Goal: Communication & Community: Participate in discussion

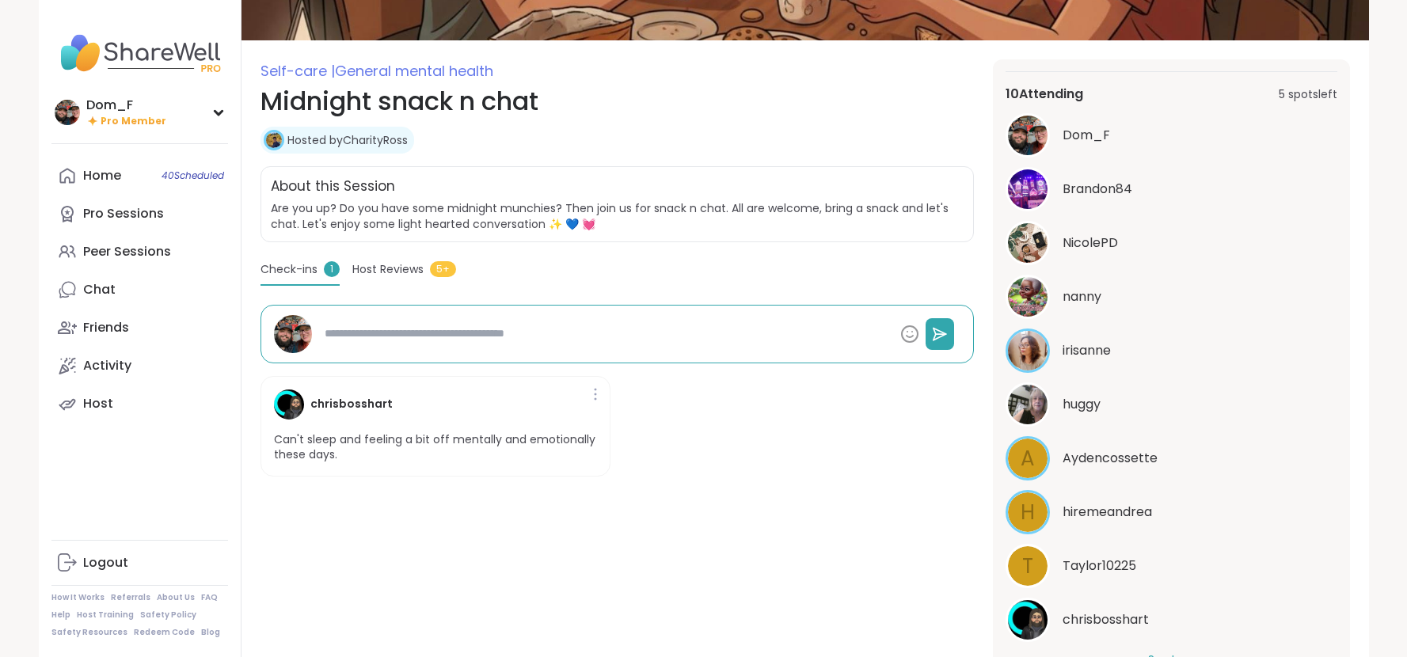
scroll to position [247, 0]
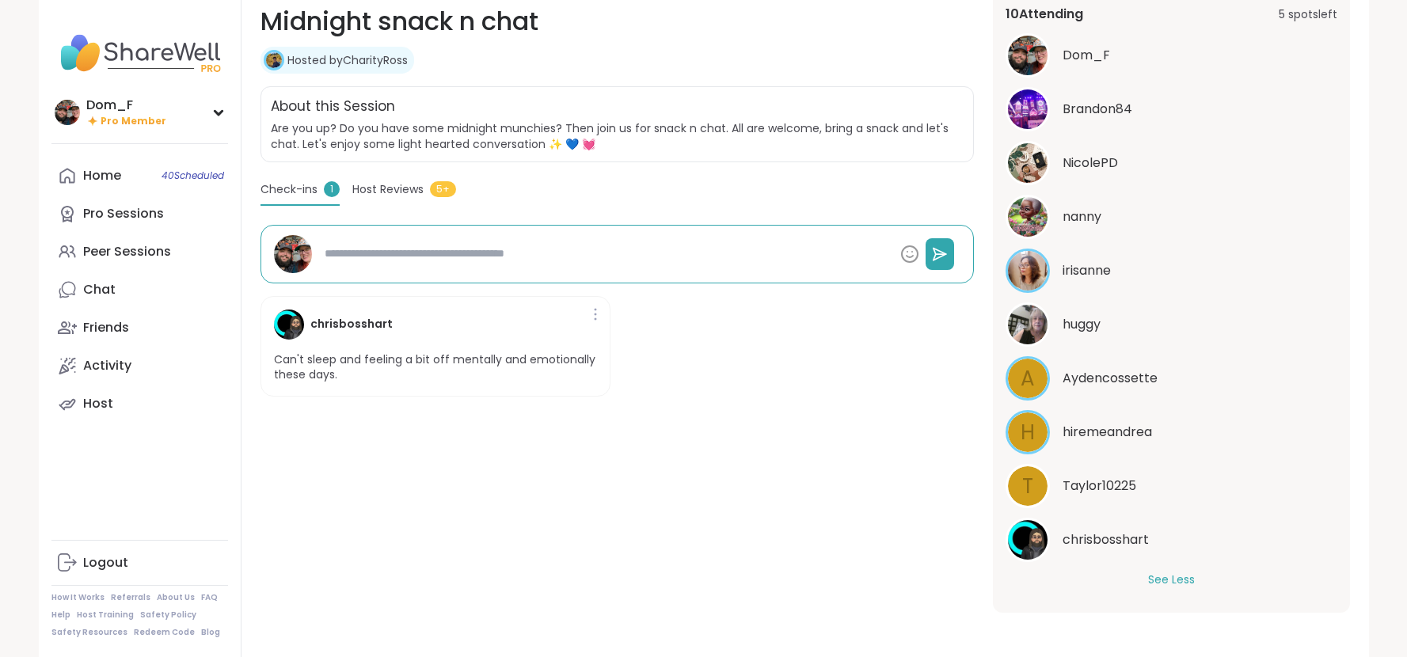
click at [923, 351] on div "chrisbosshart Can't sleep and feeling a bit off mentally and emotionally these …" at bounding box center [616, 346] width 713 height 126
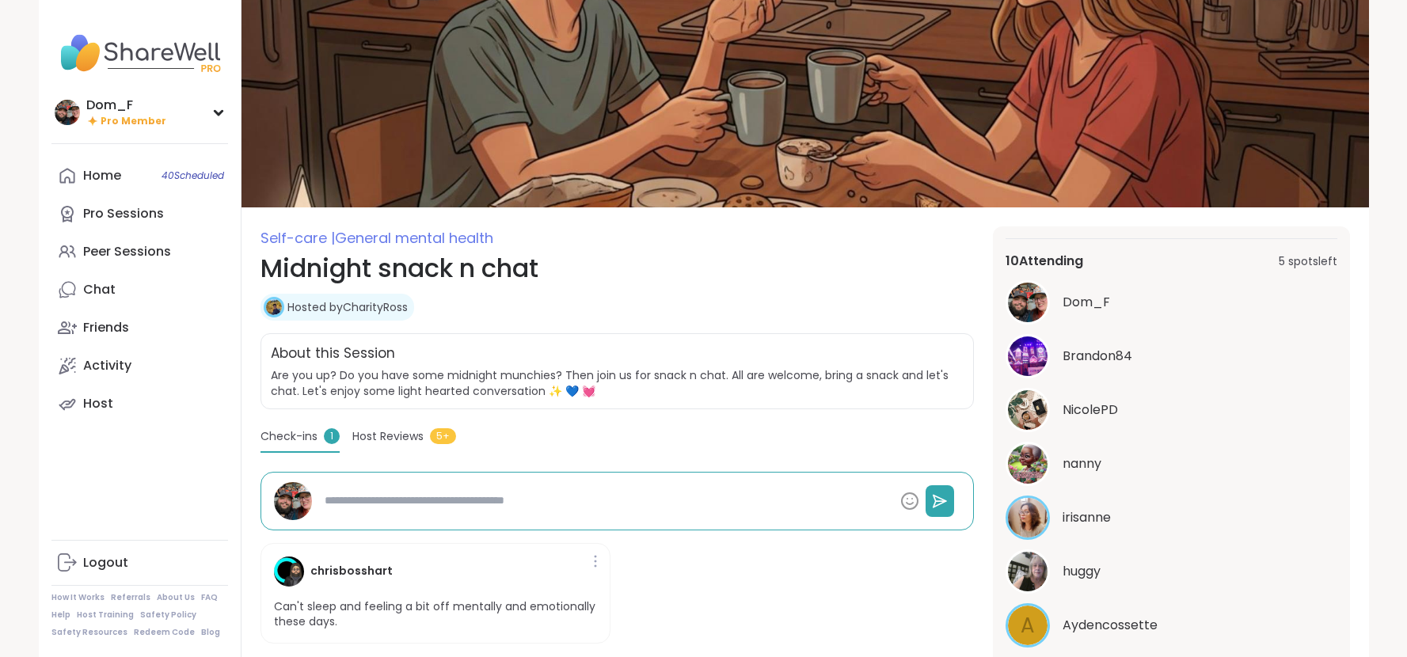
scroll to position [17, 0]
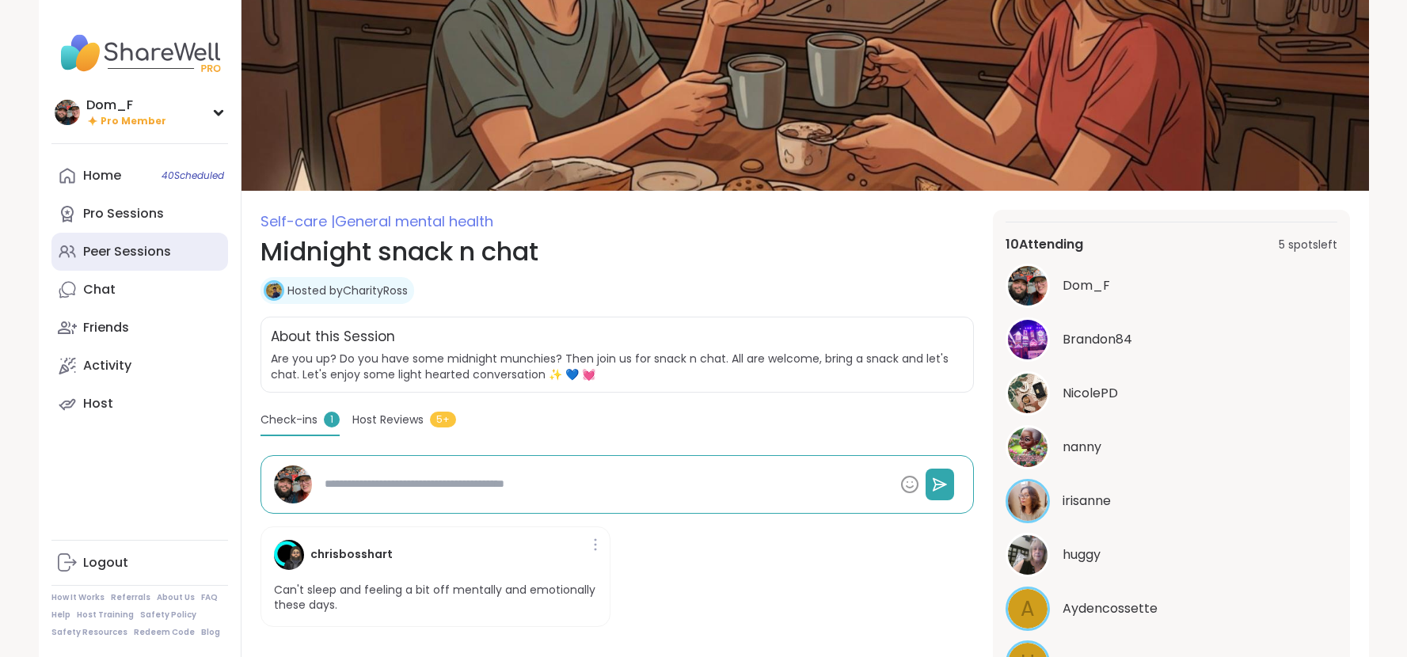
click at [140, 249] on div "Peer Sessions" at bounding box center [127, 251] width 88 height 17
type textarea "*"
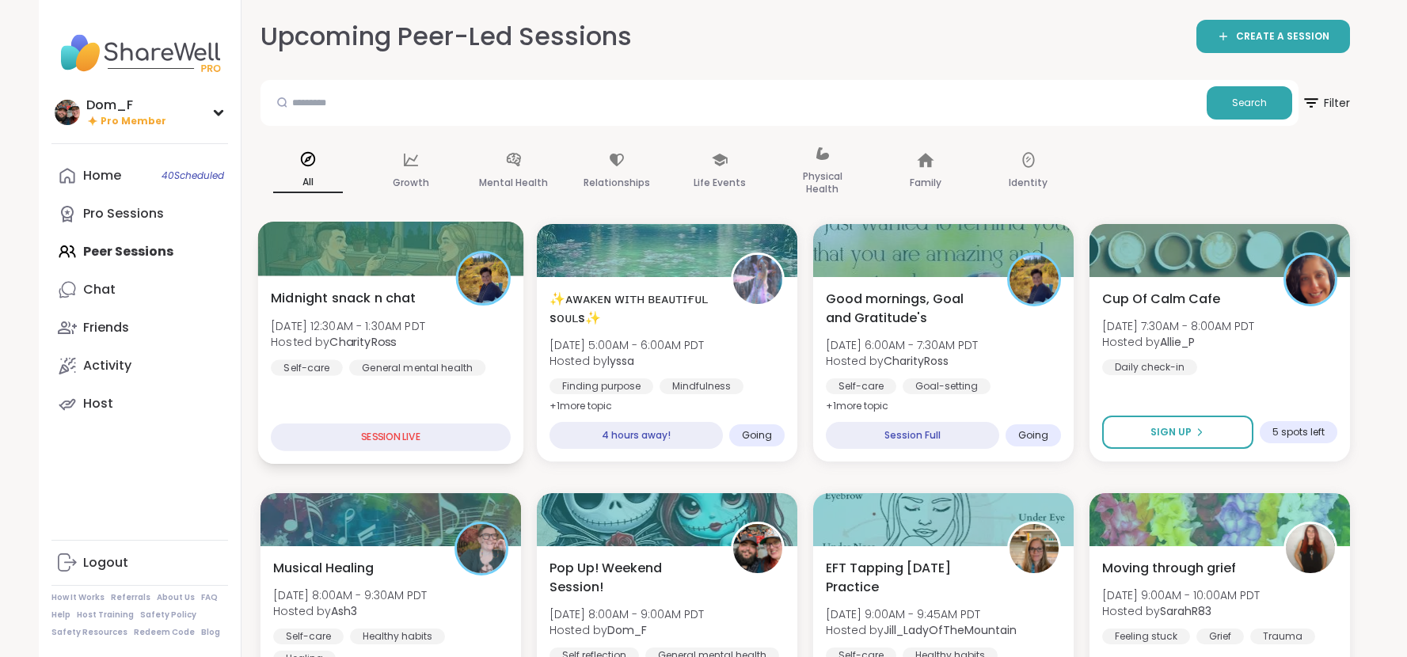
click at [468, 375] on div "General mental health" at bounding box center [416, 367] width 136 height 16
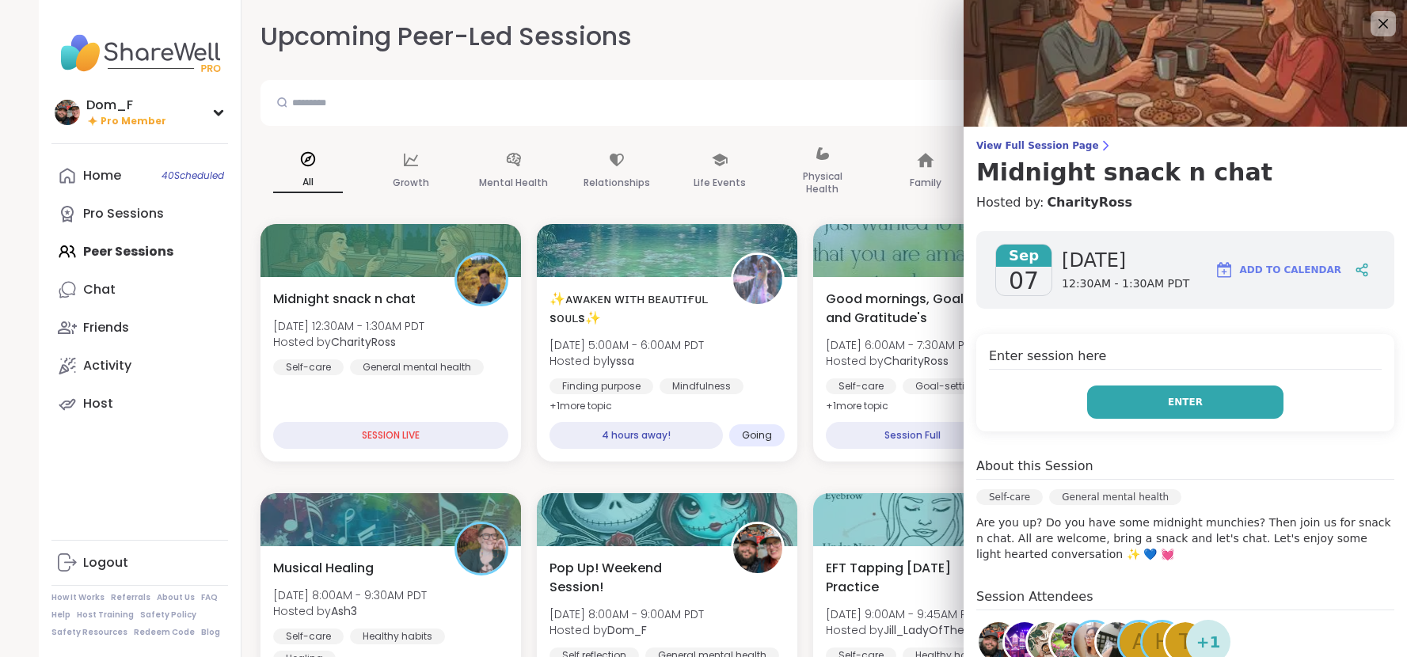
click at [1145, 405] on button "Enter" at bounding box center [1185, 402] width 196 height 33
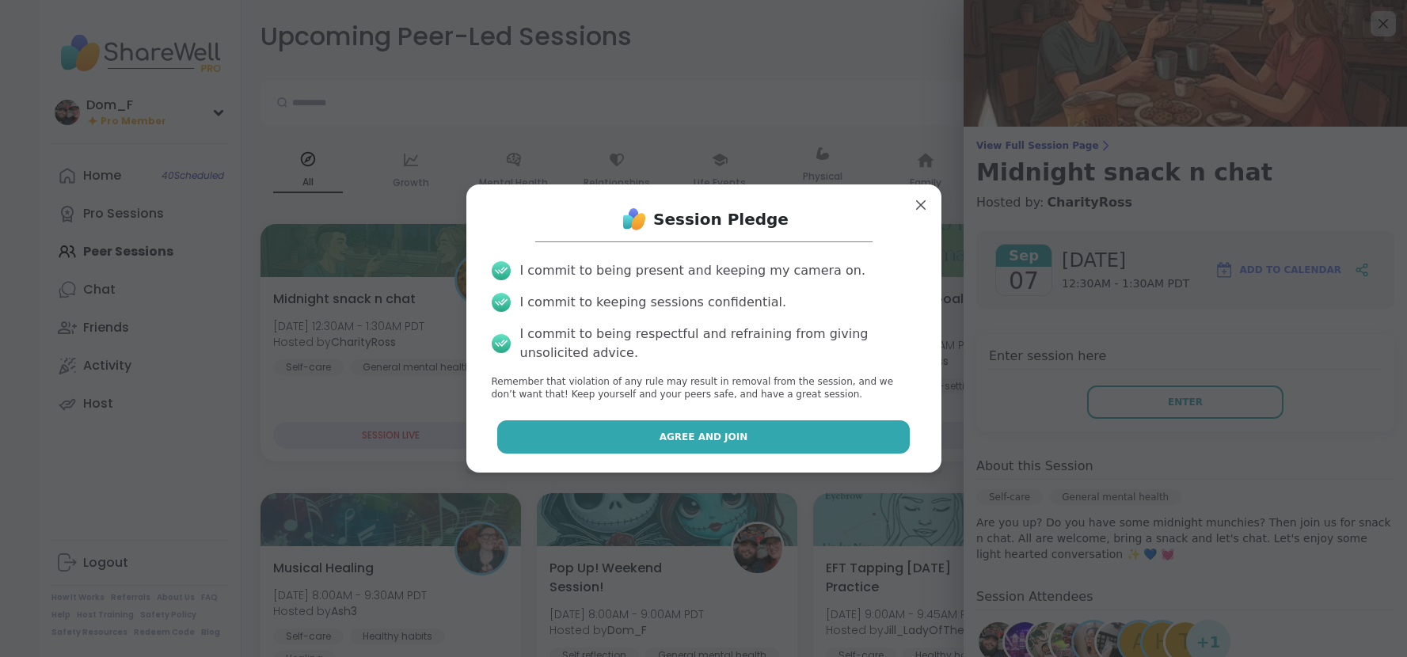
click at [802, 445] on button "Agree and Join" at bounding box center [703, 436] width 412 height 33
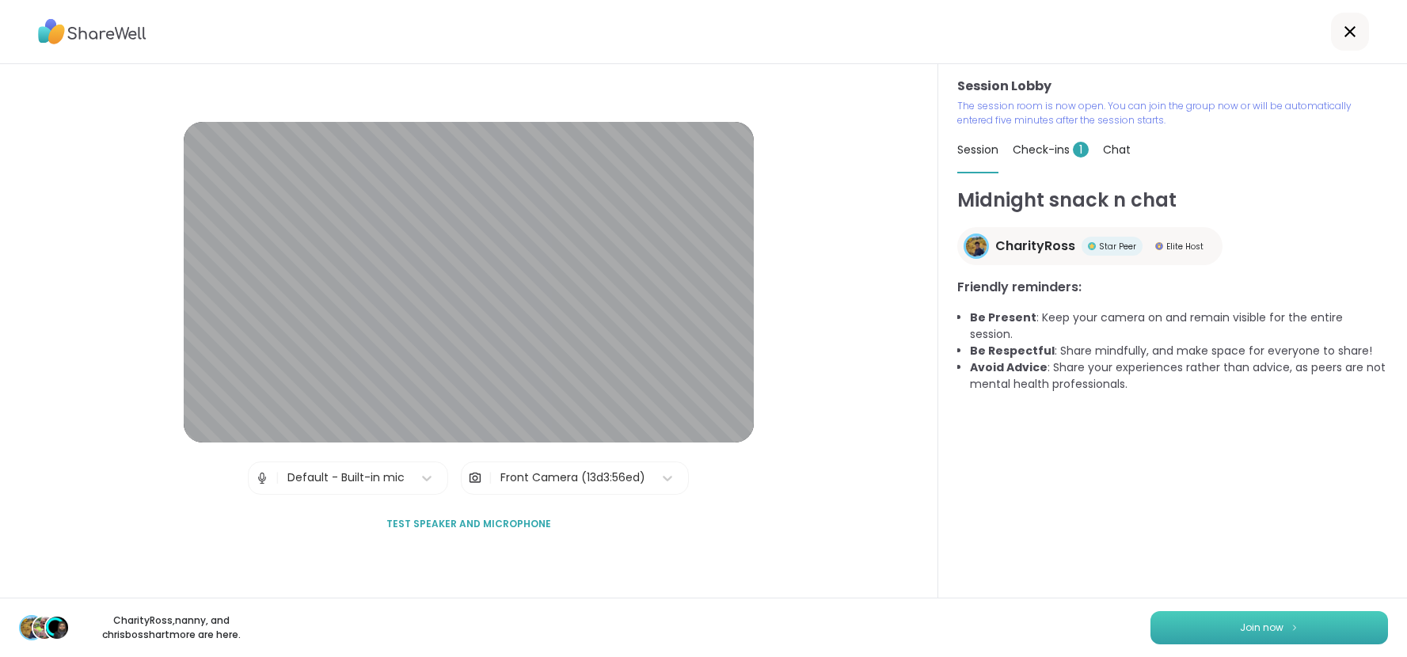
click at [1280, 637] on button "Join now" at bounding box center [1268, 627] width 237 height 33
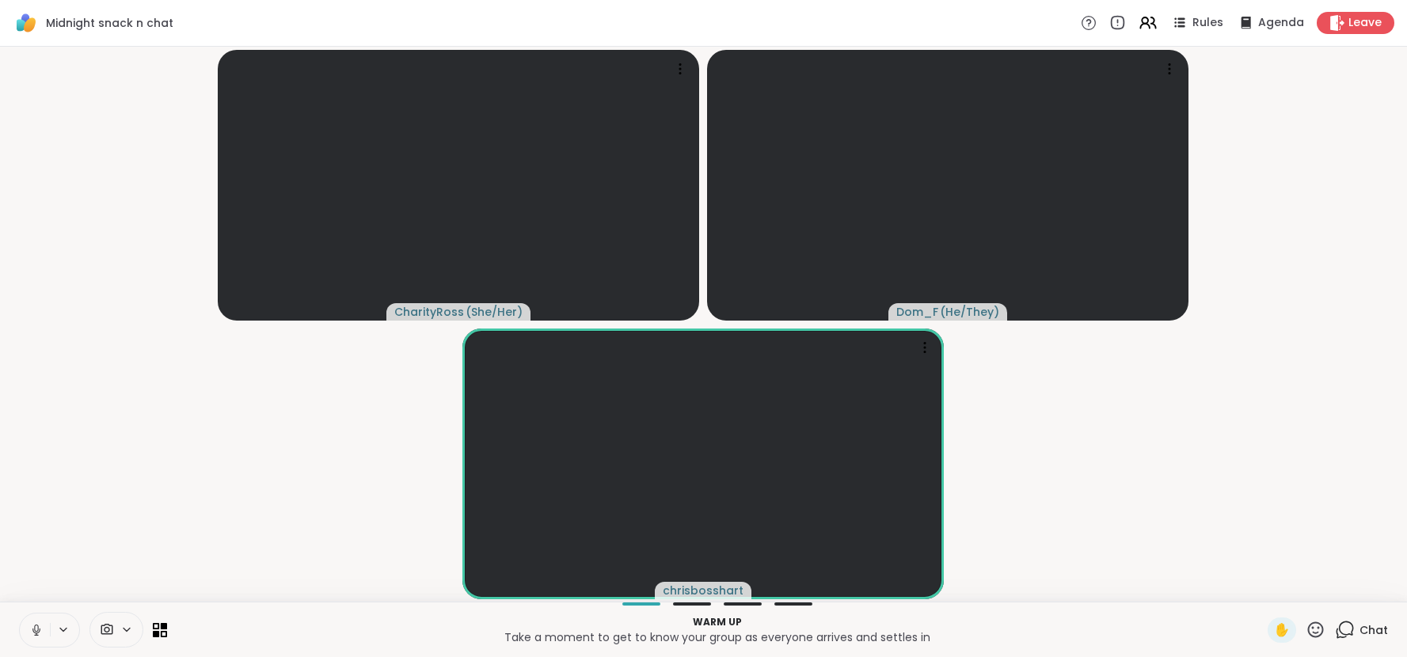
click at [1280, 637] on span "✋" at bounding box center [1282, 630] width 16 height 19
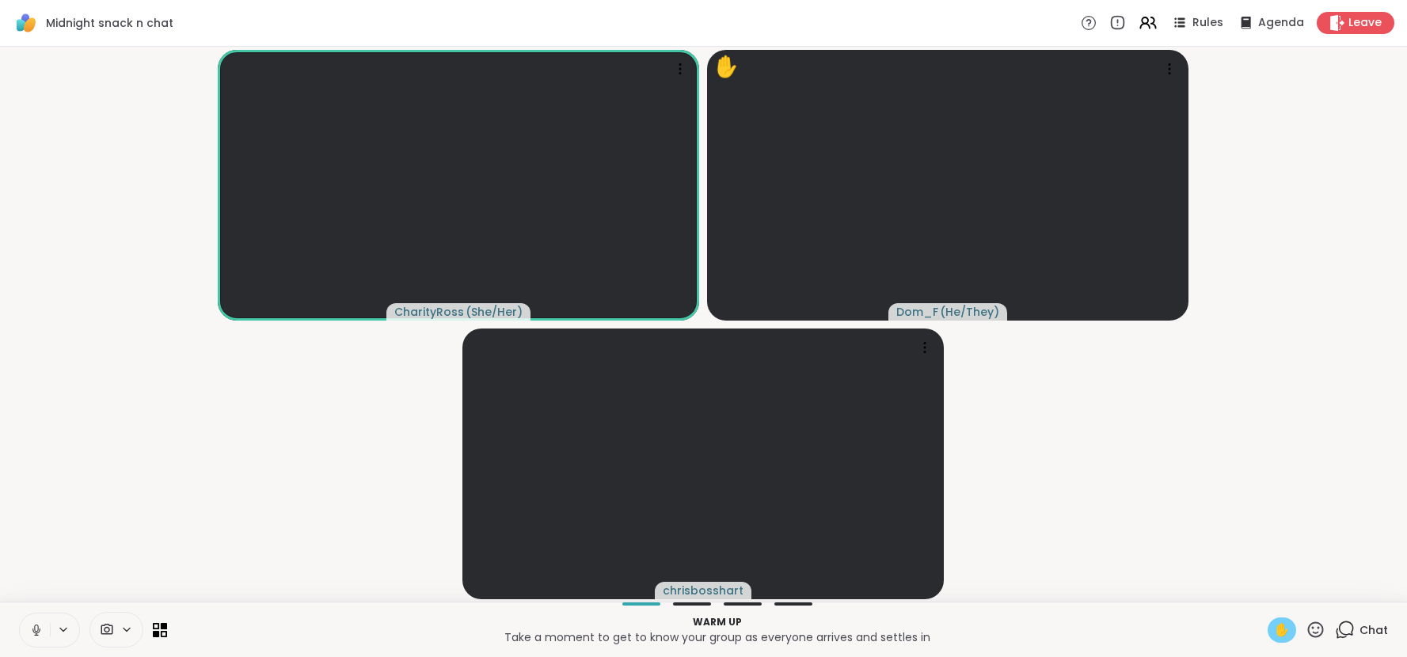
click at [1283, 629] on span "✋" at bounding box center [1282, 630] width 16 height 19
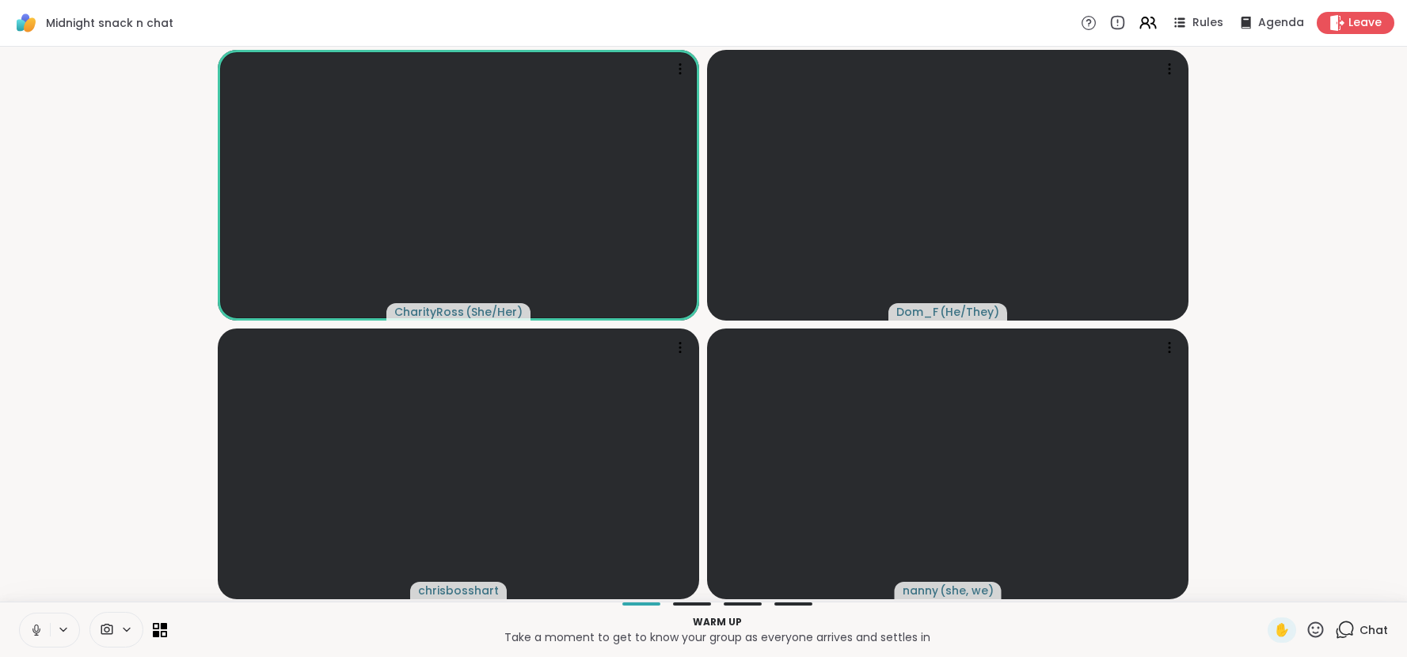
click at [1351, 199] on video-player-container "CharityRoss ( She/Her ) Dom_F ( He/They ) chrisbosshart nanny ( she, we )" at bounding box center [703, 324] width 1388 height 542
click at [1367, 637] on span "Chat" at bounding box center [1373, 630] width 28 height 16
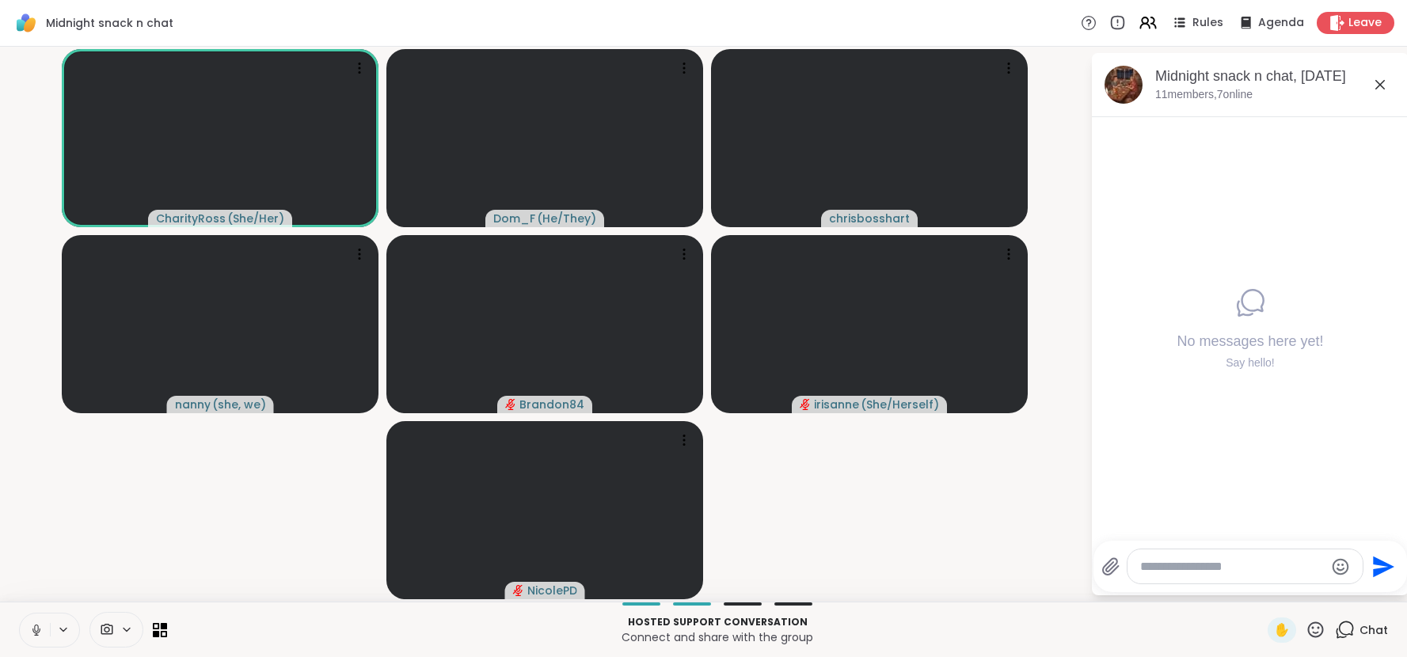
click at [1379, 81] on icon at bounding box center [1379, 84] width 19 height 19
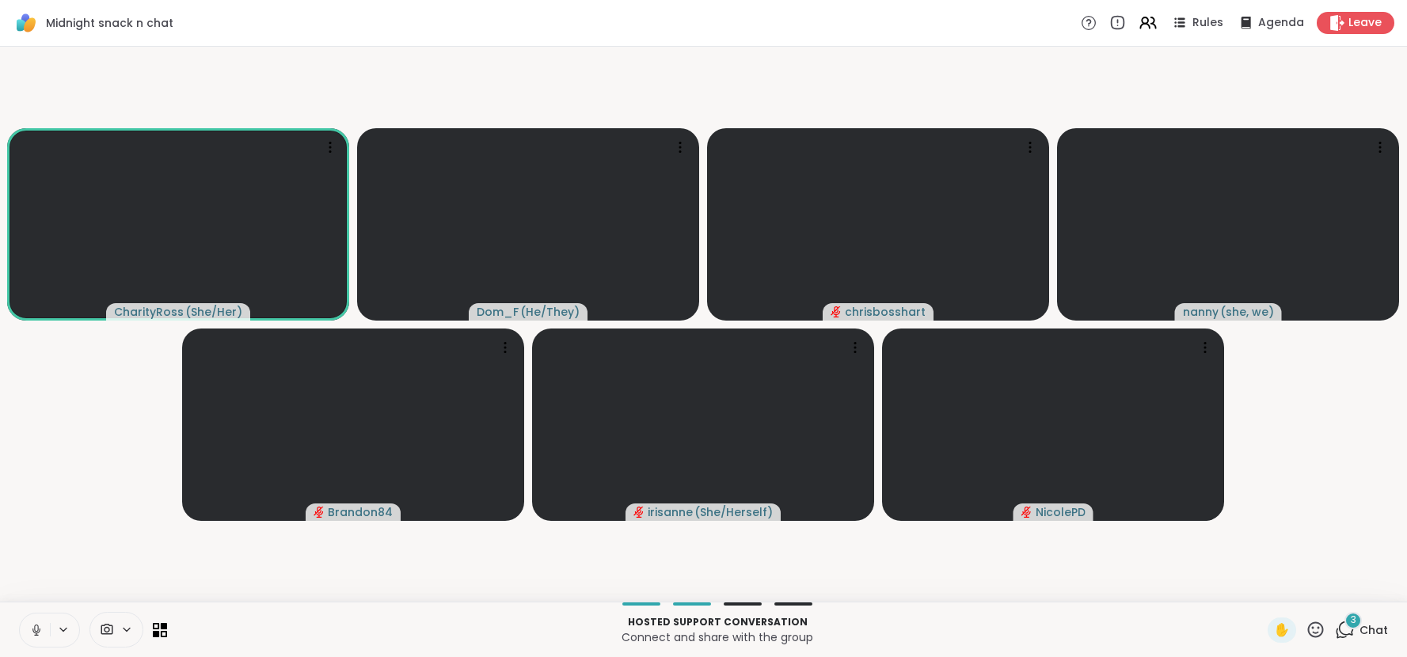
click at [1226, 39] on div "Midnight snack n chat Rules Agenda Leave" at bounding box center [703, 23] width 1407 height 47
click at [1305, 82] on video-player-container "CharityRoss ( She/Her ) Dom_F ( He/They ) chrisbosshart nanny ( she, we ) Brand…" at bounding box center [703, 324] width 1388 height 542
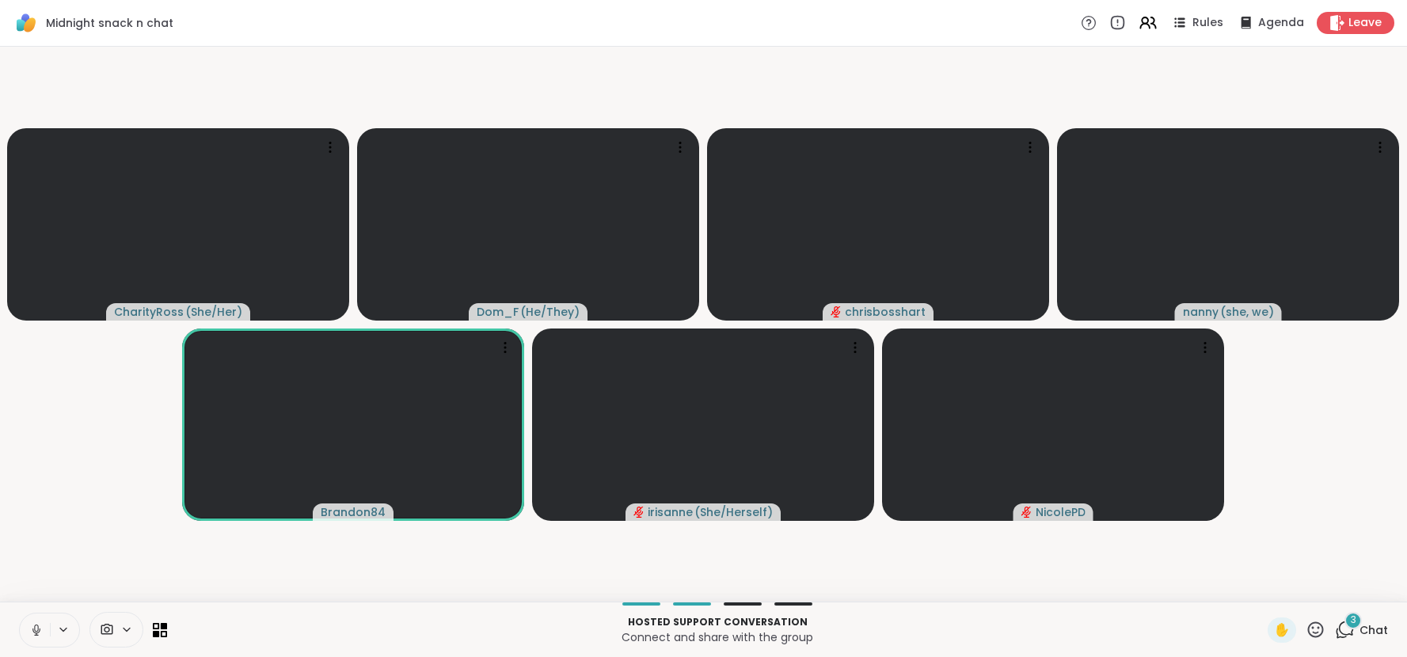
click at [1304, 82] on video-player-container "CharityRoss ( She/Her ) Dom_F ( He/They ) chrisbosshart nanny ( she, we ) Brand…" at bounding box center [703, 324] width 1388 height 542
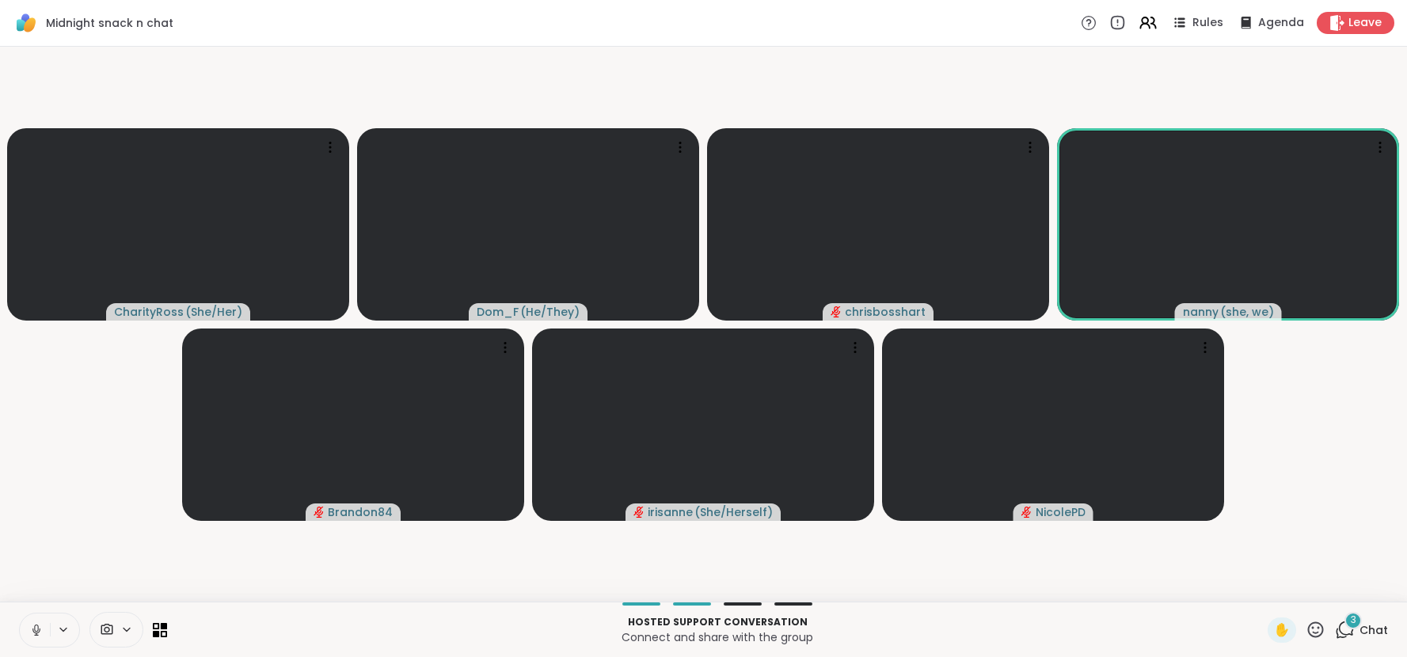
click at [1373, 626] on span "Chat" at bounding box center [1373, 630] width 28 height 16
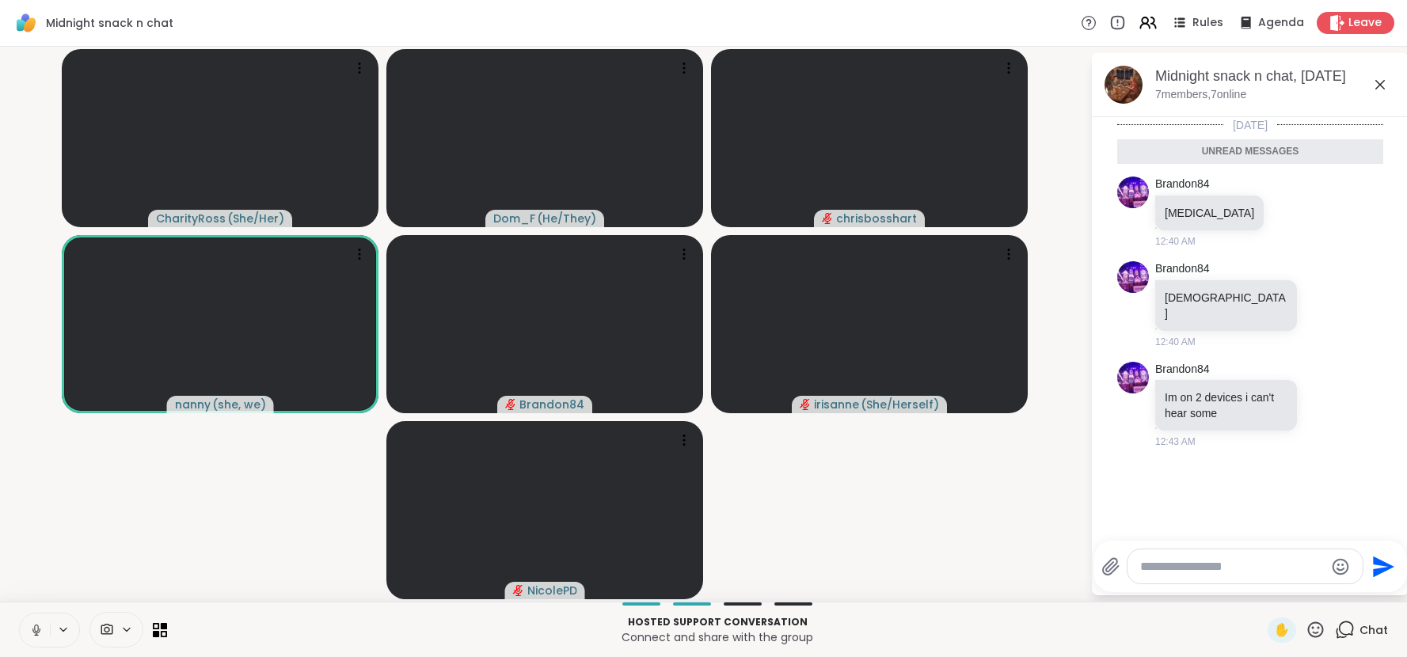
click at [1381, 84] on icon at bounding box center [1379, 84] width 19 height 19
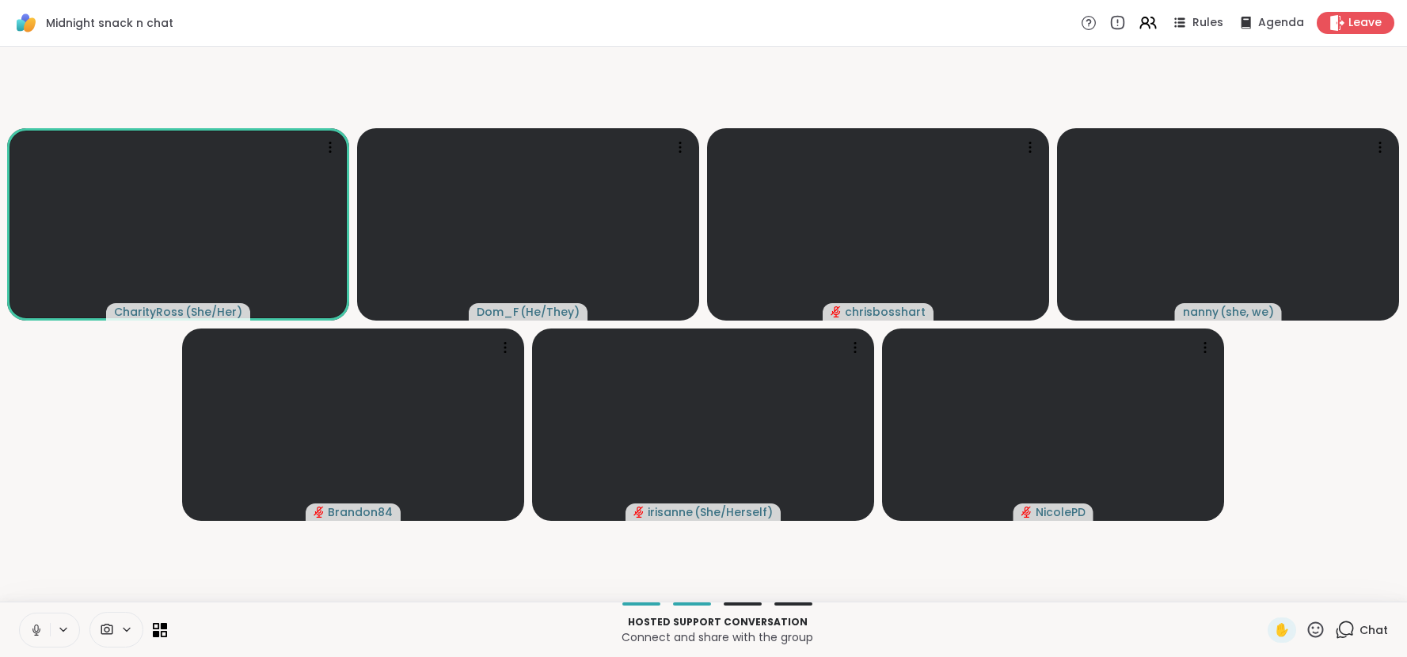
click at [1320, 634] on icon at bounding box center [1315, 630] width 20 height 20
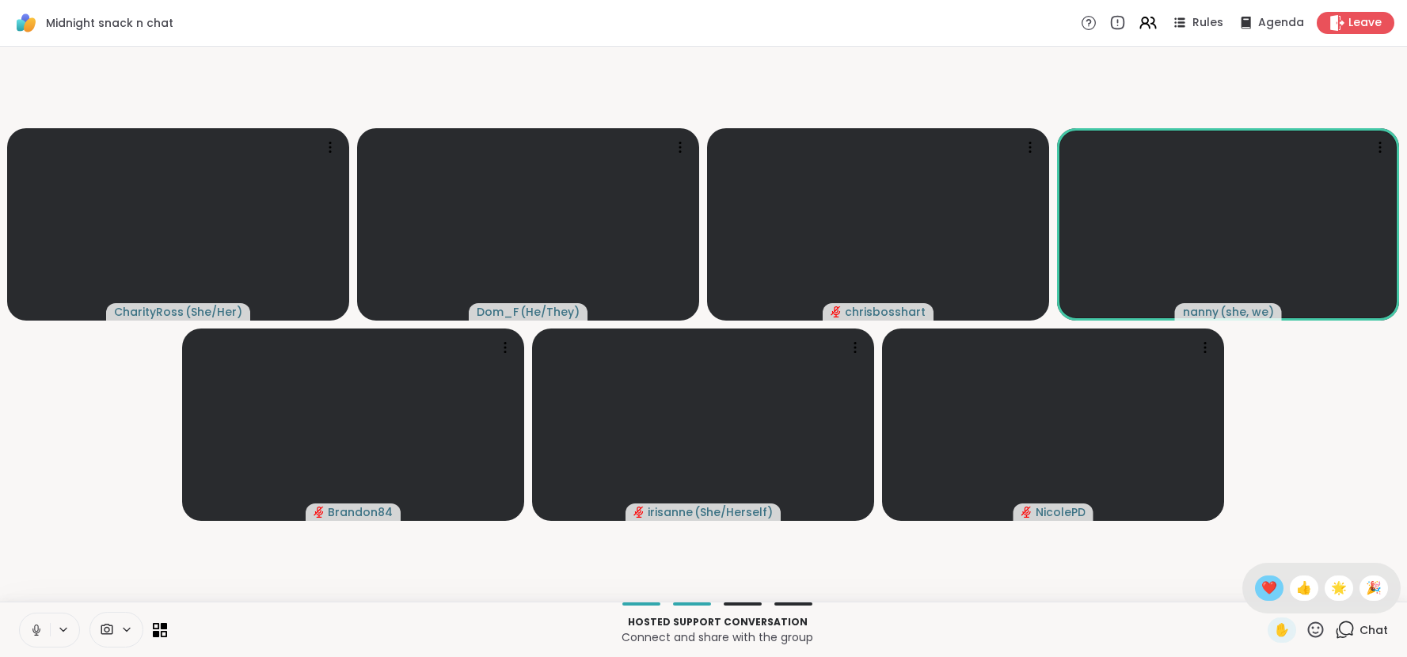
click at [1274, 595] on span "❤️" at bounding box center [1269, 588] width 16 height 19
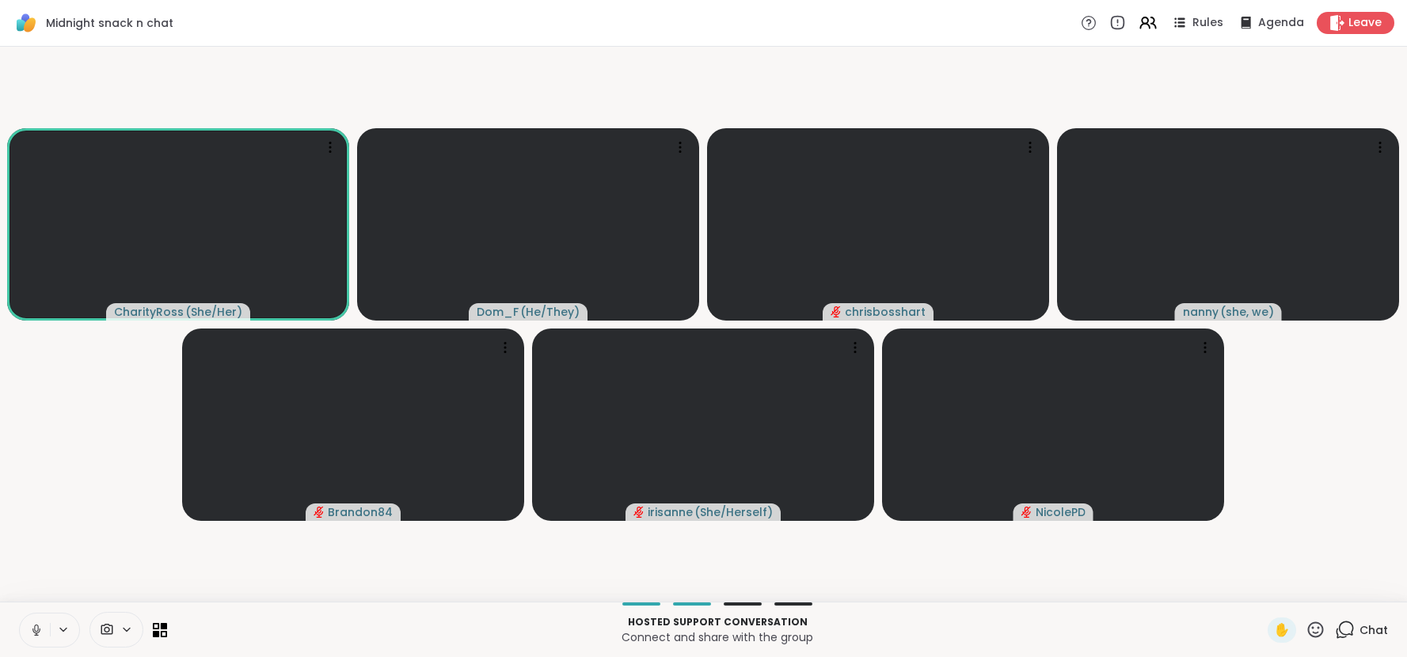
click at [34, 629] on icon at bounding box center [36, 628] width 4 height 7
click at [1377, 632] on span "Chat" at bounding box center [1373, 630] width 28 height 16
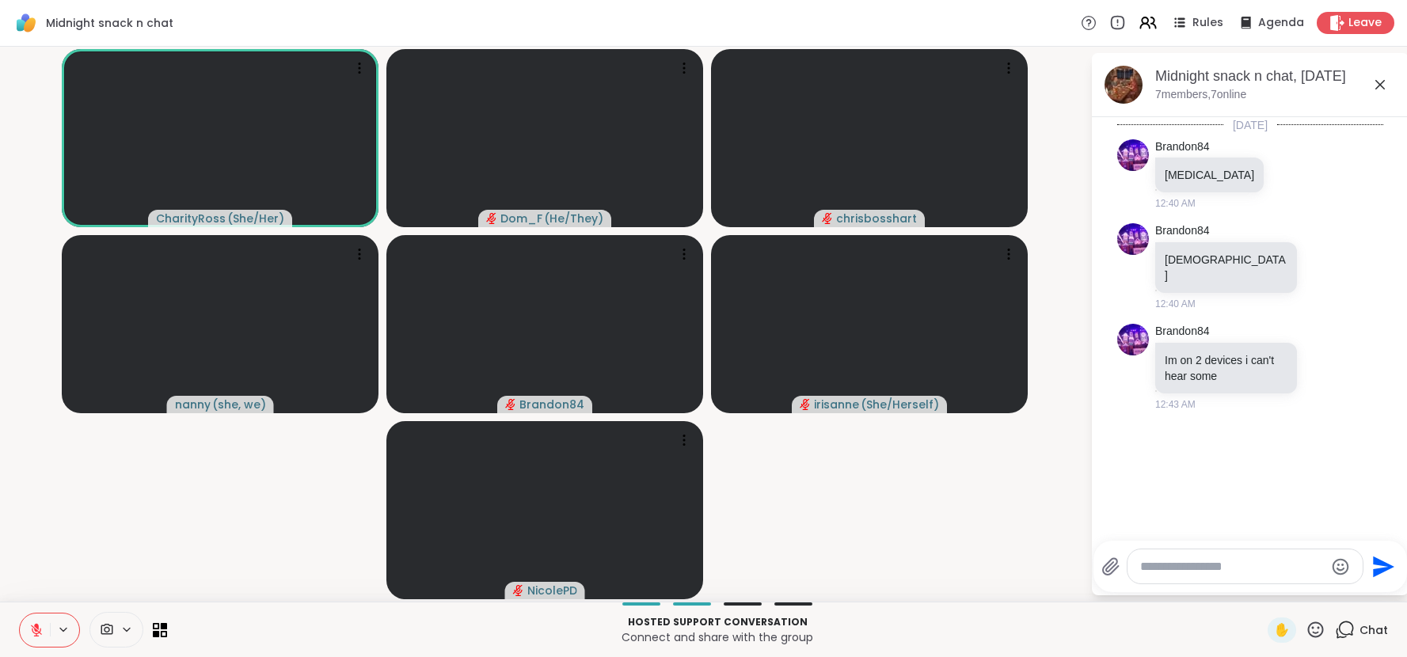
click at [1168, 569] on textarea "Type your message" at bounding box center [1232, 567] width 184 height 16
type textarea "**********"
click at [41, 625] on icon at bounding box center [36, 630] width 14 height 14
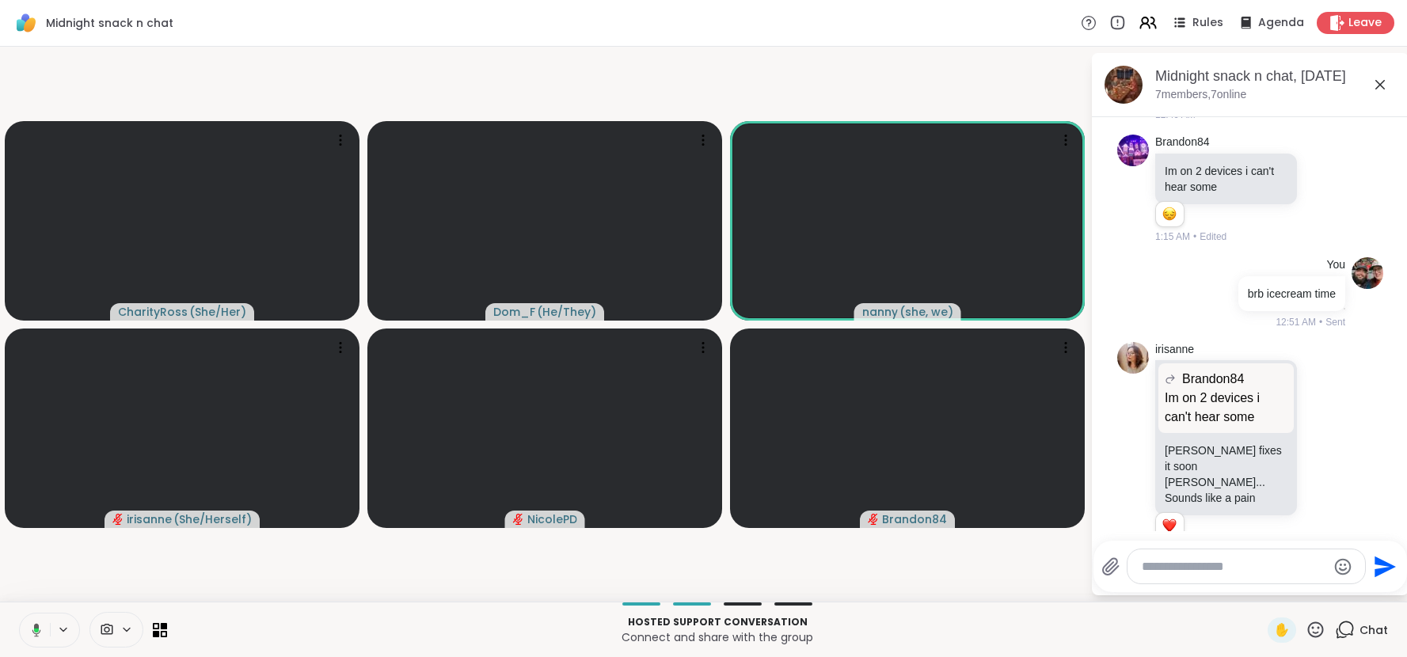
scroll to position [367, 0]
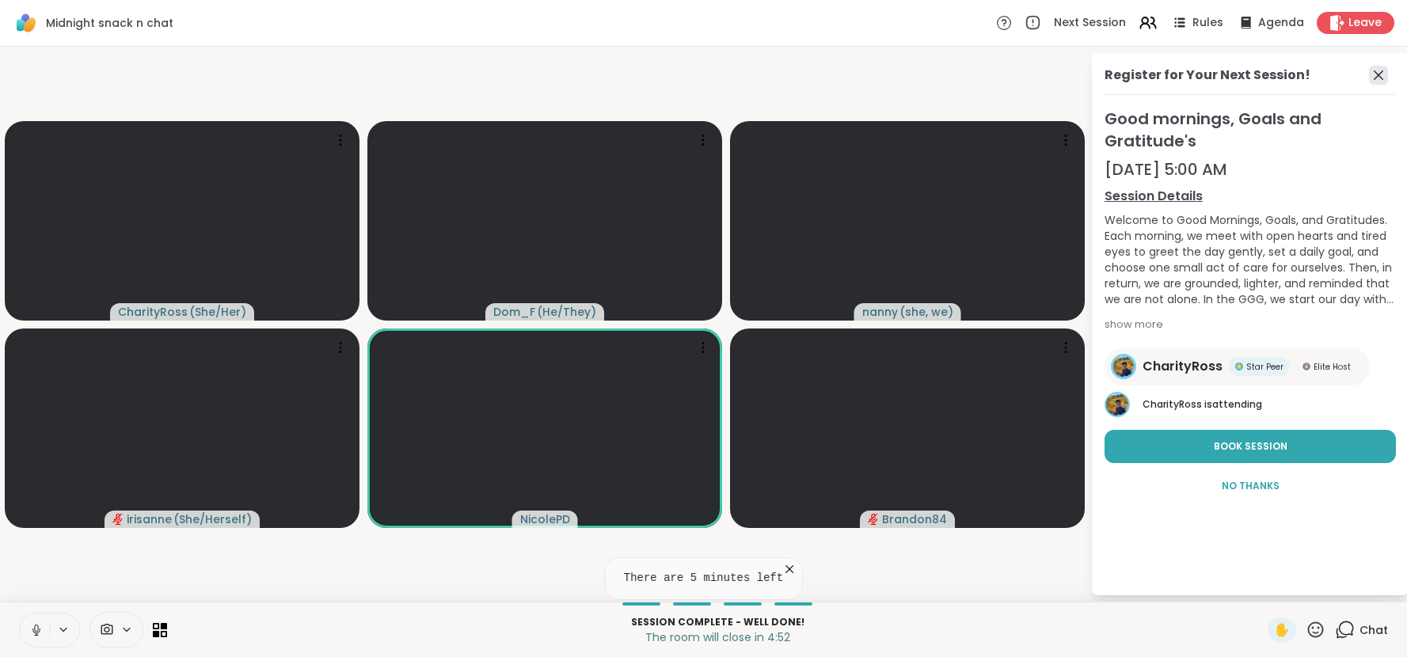
click at [1378, 74] on icon at bounding box center [1377, 74] width 9 height 9
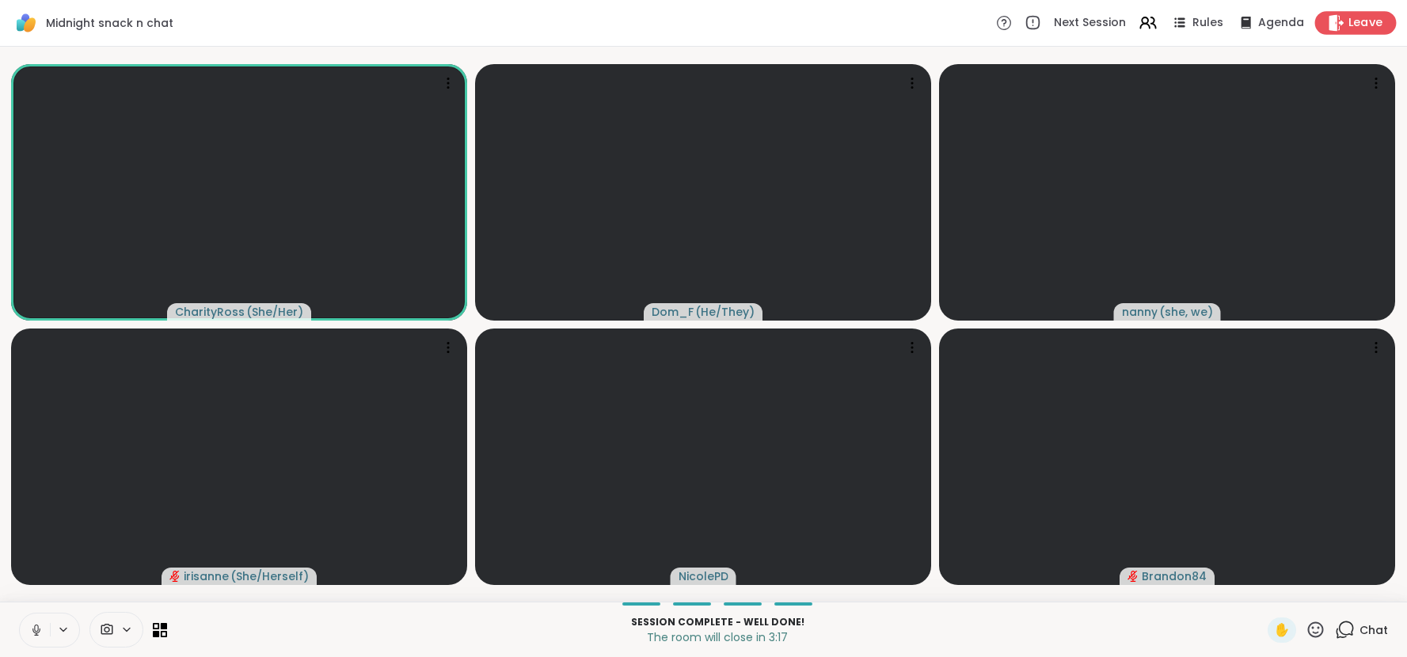
click at [1357, 24] on span "Leave" at bounding box center [1365, 23] width 35 height 17
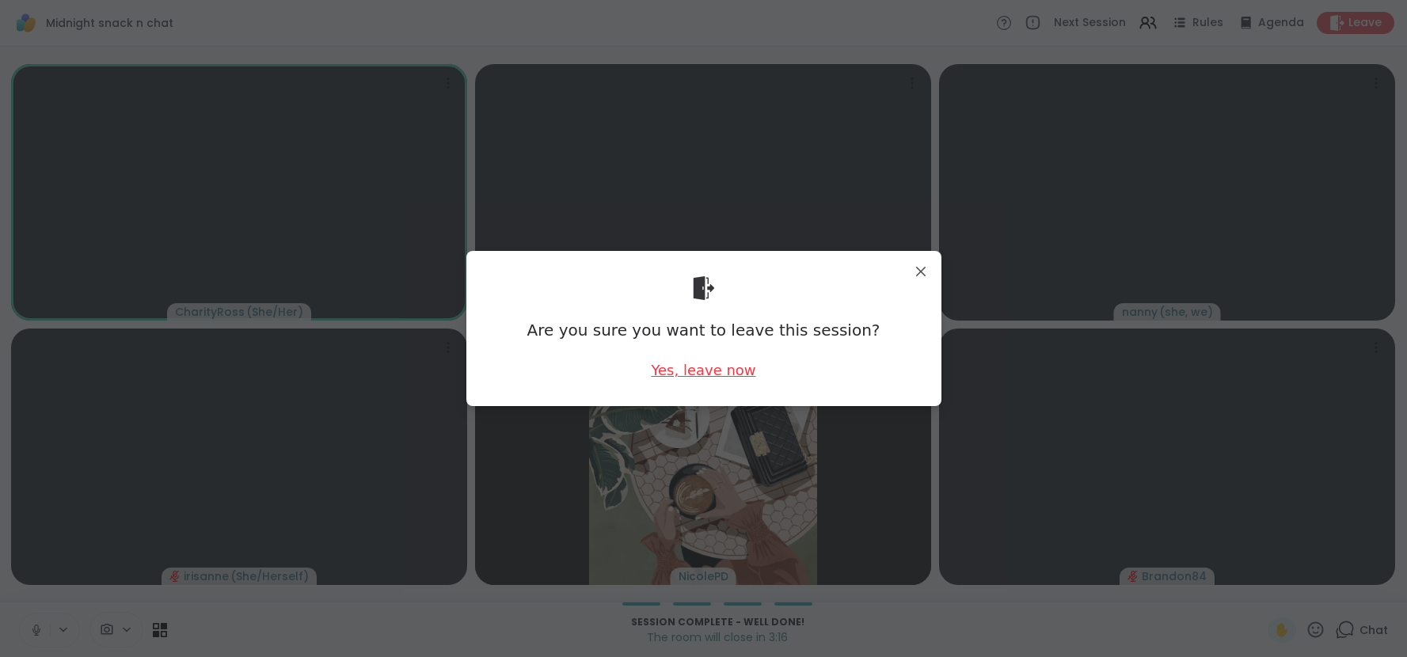
click at [736, 374] on div "Yes, leave now" at bounding box center [703, 370] width 104 height 20
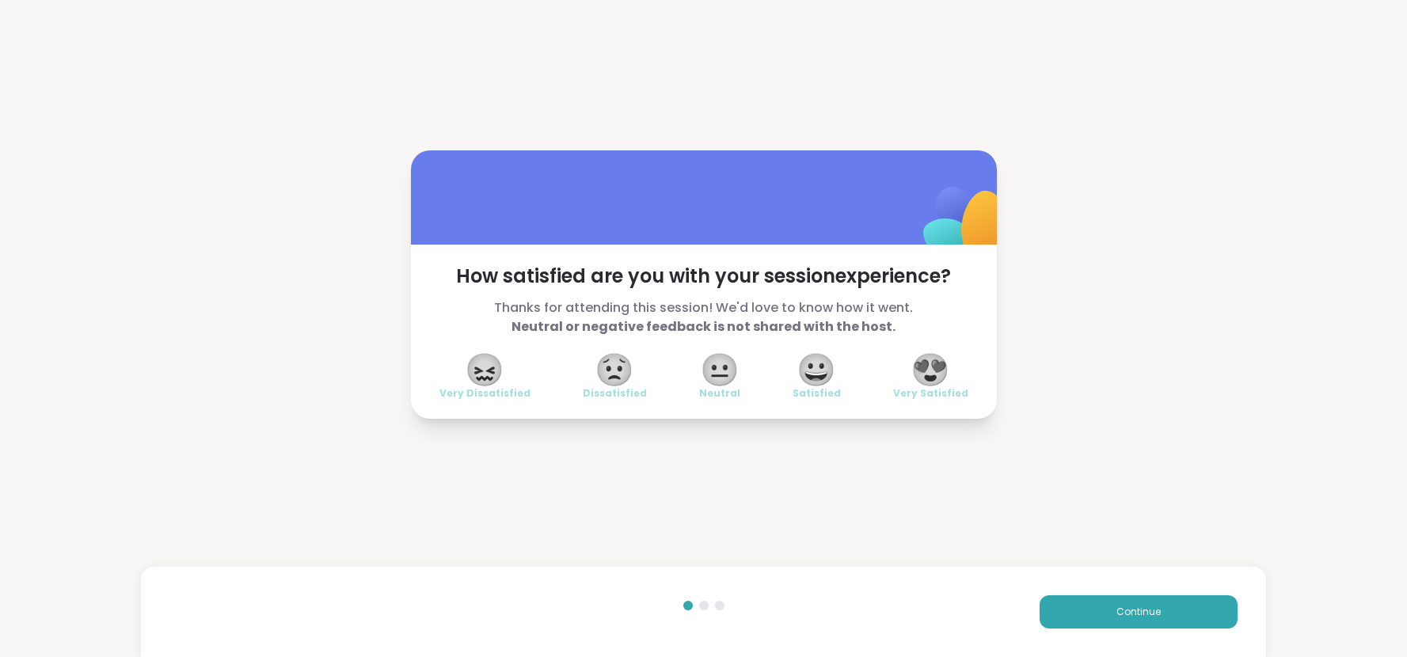
click at [970, 507] on div "How satisfied are you with your session experience? Thanks for attending this s…" at bounding box center [703, 284] width 1407 height 568
click at [939, 378] on span "😍" at bounding box center [930, 369] width 40 height 28
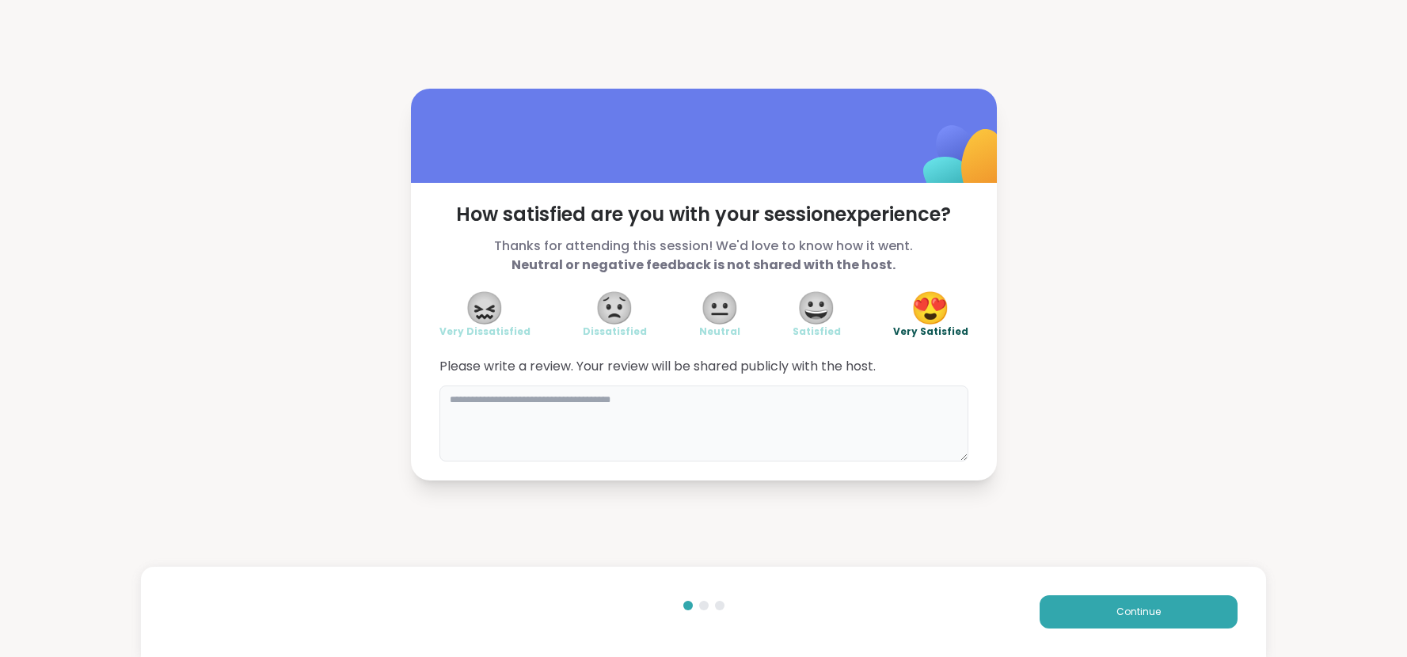
click at [866, 402] on textarea at bounding box center [703, 424] width 529 height 76
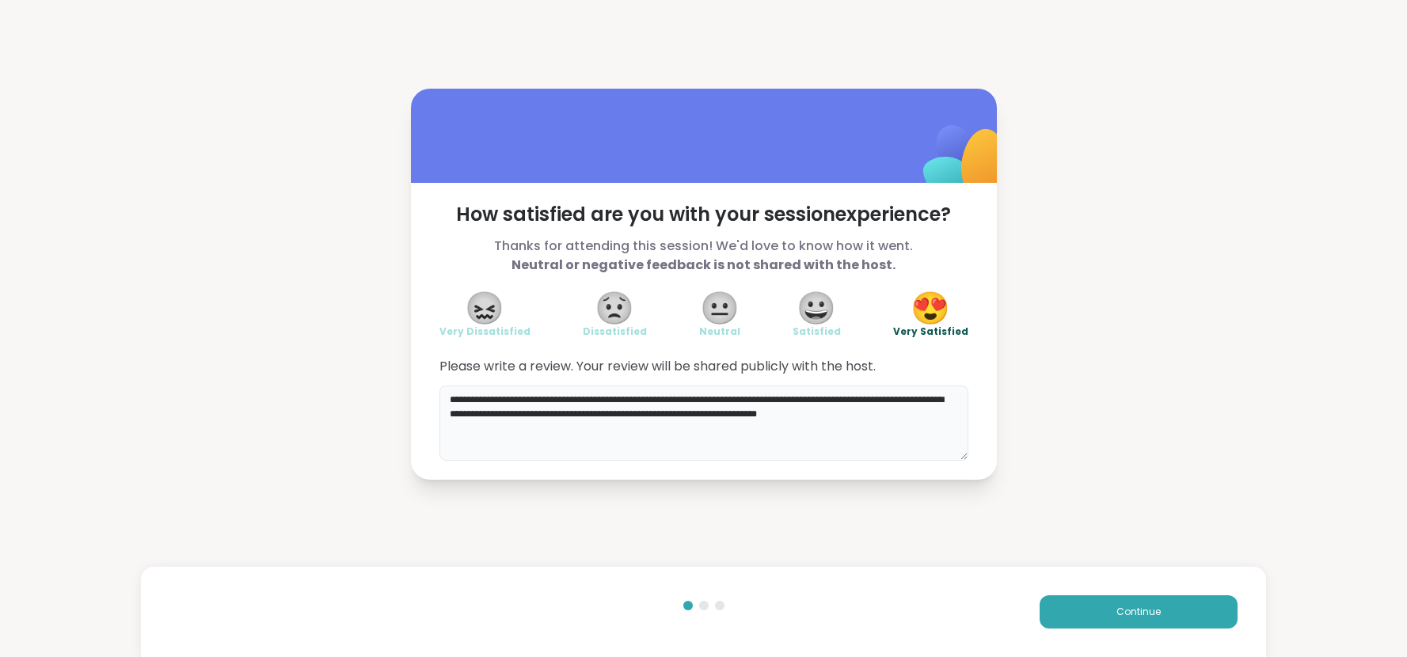
type textarea "**********"
click at [1134, 621] on button "Continue" at bounding box center [1138, 611] width 198 height 33
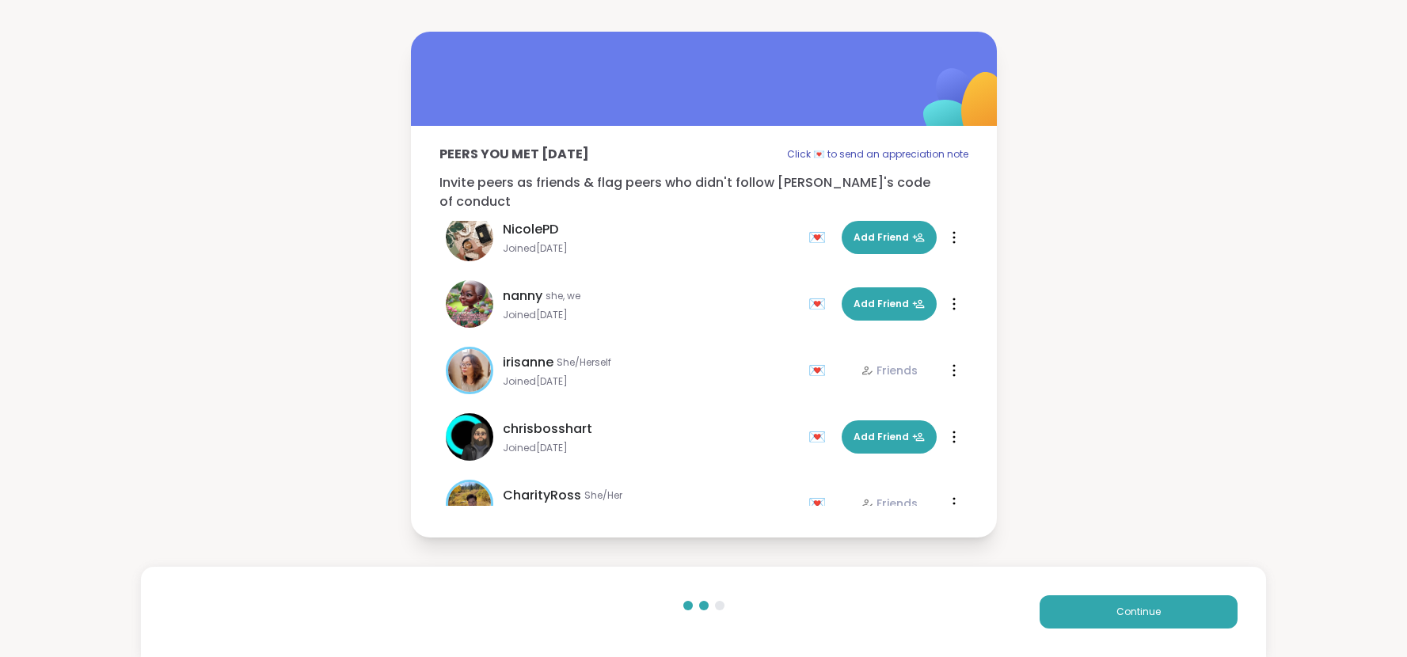
scroll to position [114, 0]
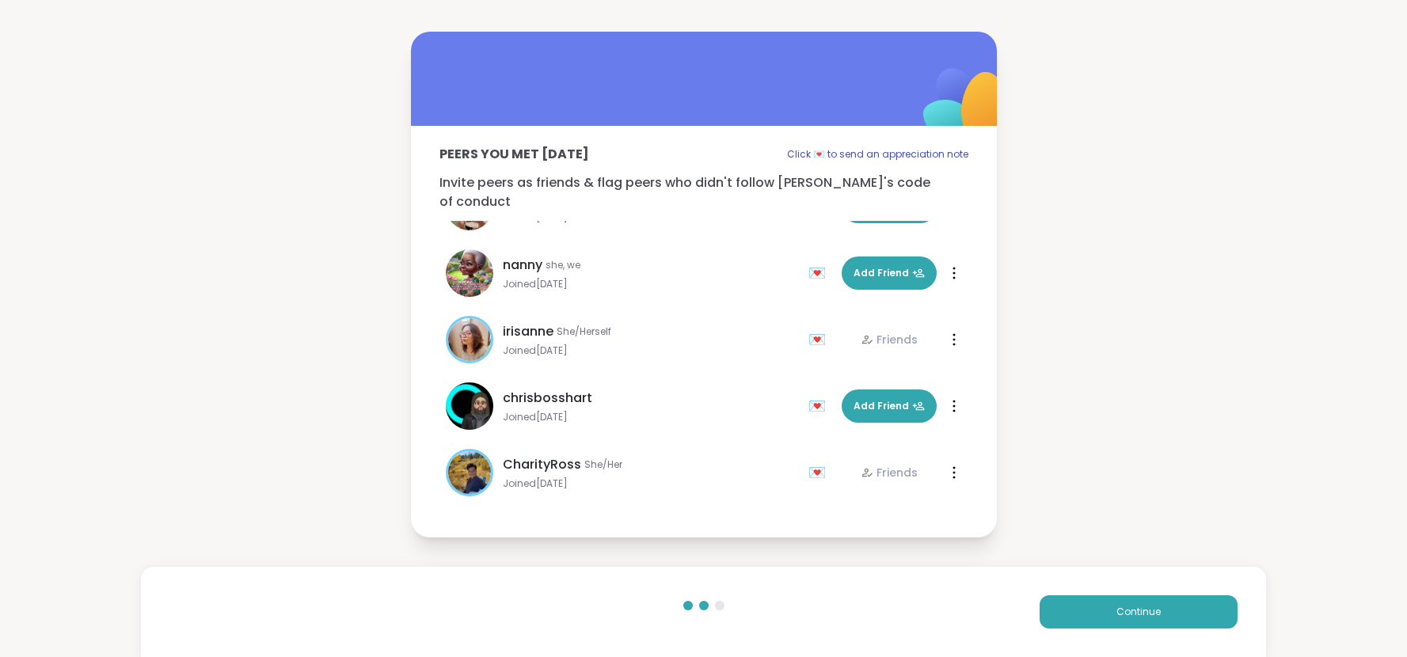
click at [749, 322] on div "irisanne She/Herself" at bounding box center [651, 331] width 296 height 19
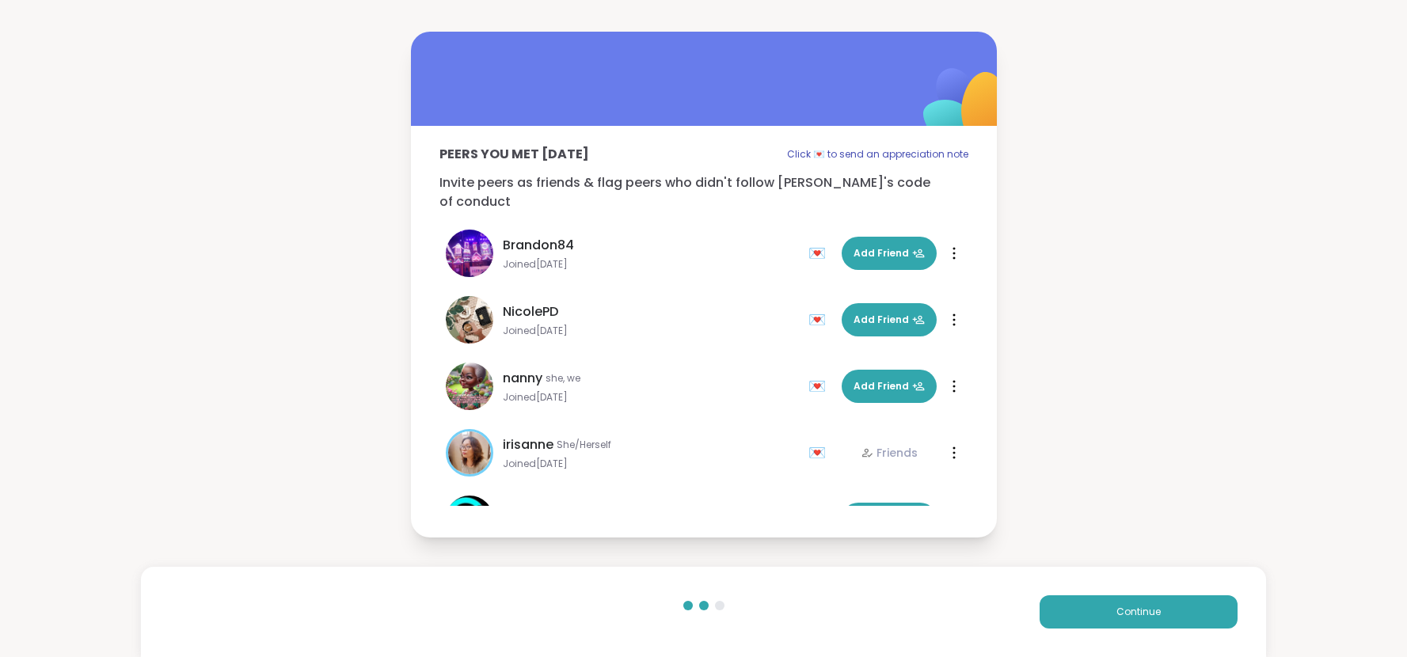
scroll to position [0, 0]
click at [813, 314] on div "💌" at bounding box center [820, 320] width 24 height 25
click at [1085, 624] on button "Continue" at bounding box center [1138, 611] width 198 height 33
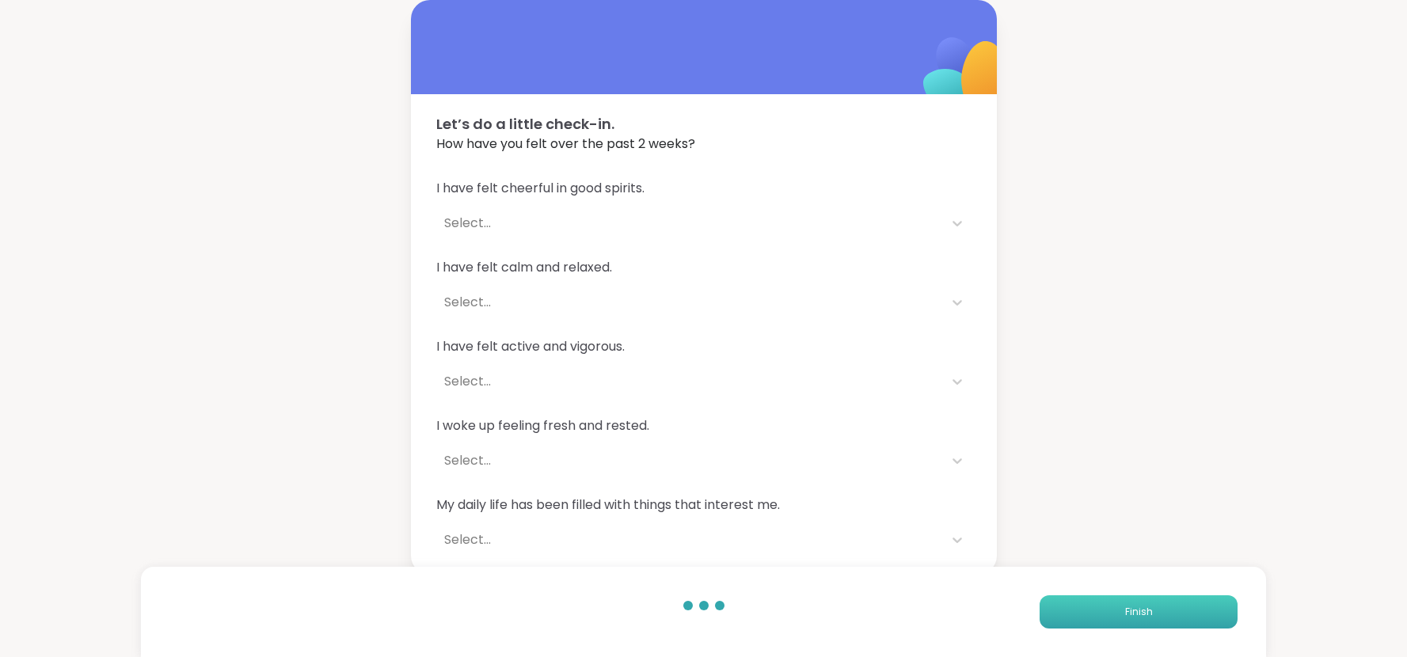
click at [1085, 624] on button "Finish" at bounding box center [1138, 611] width 198 height 33
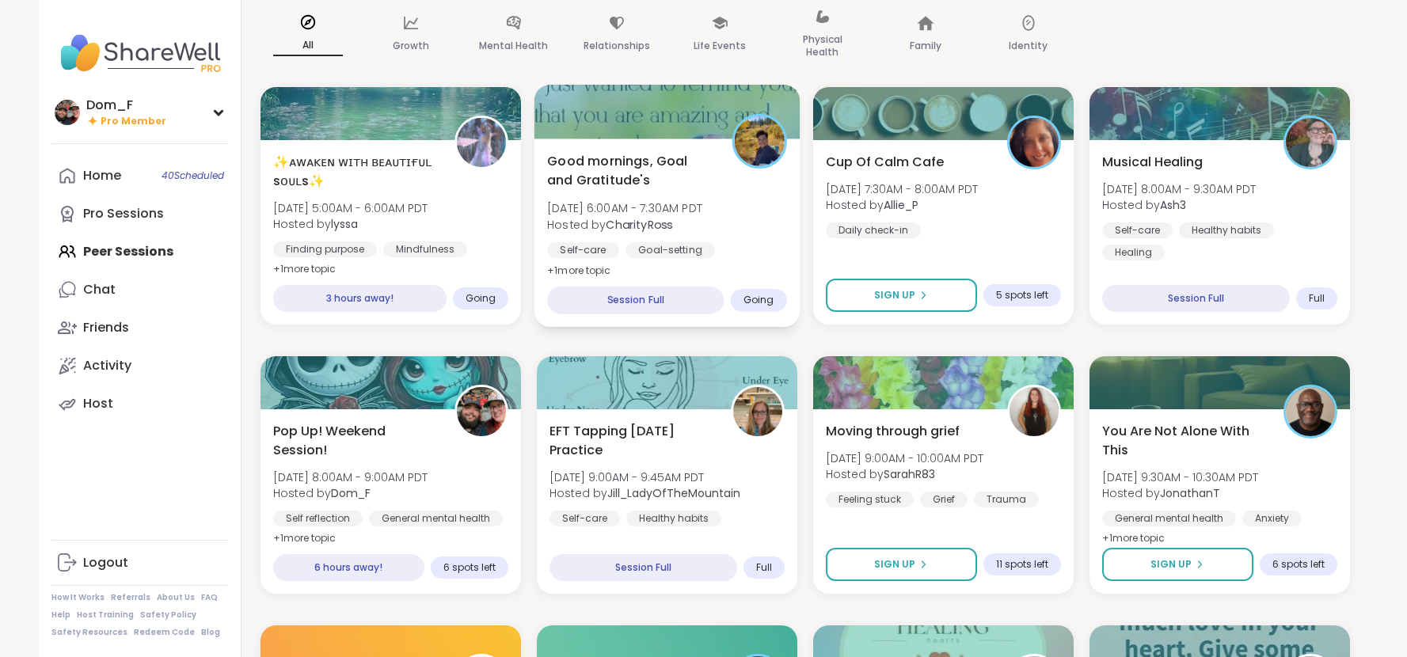
scroll to position [142, 0]
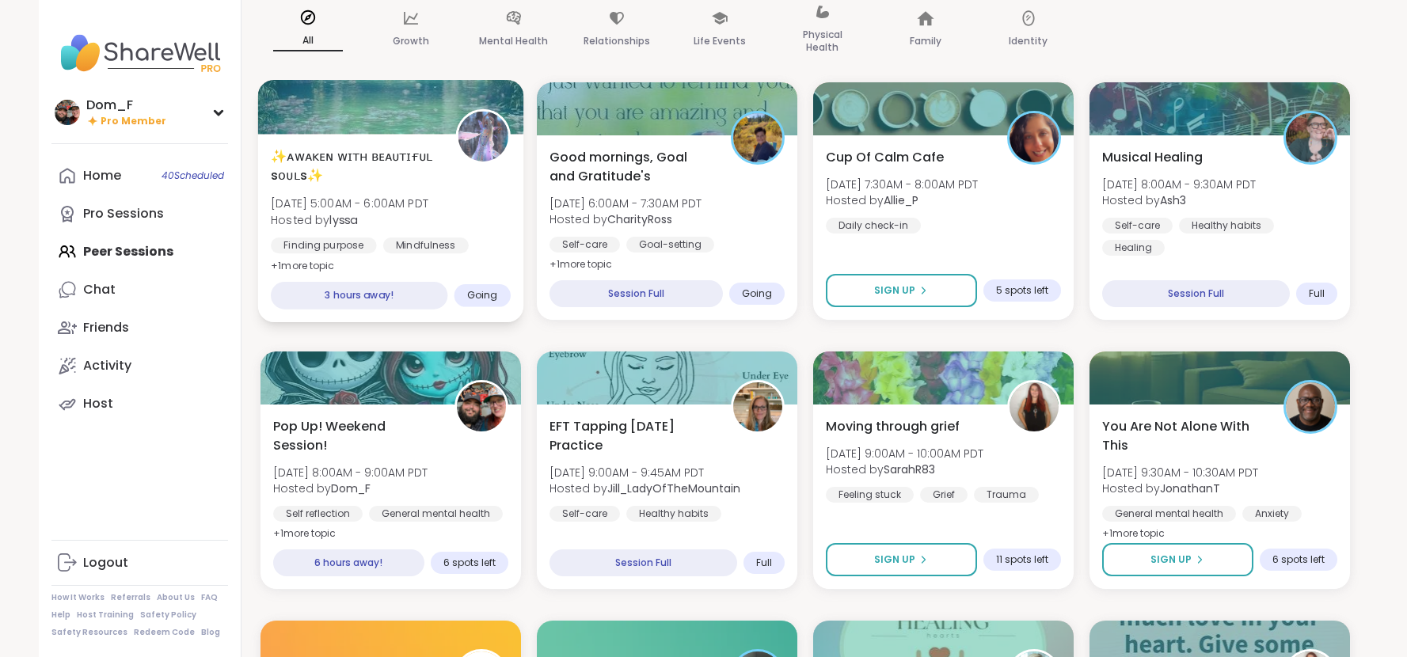
click at [430, 177] on span "✨ᴀᴡᴀᴋᴇɴ ᴡɪᴛʜ ʙᴇᴀᴜᴛɪғᴜʟ sᴏᴜʟs✨" at bounding box center [354, 165] width 167 height 39
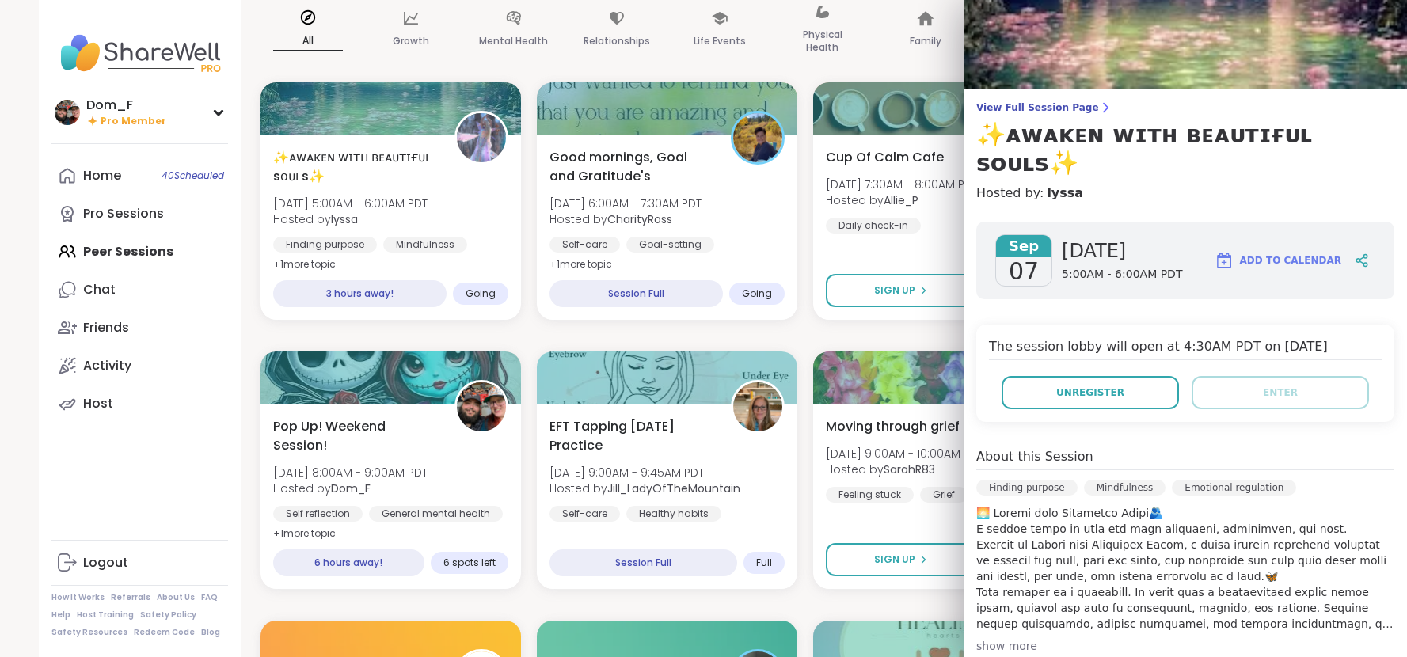
scroll to position [0, 0]
